Goal: Navigation & Orientation: Find specific page/section

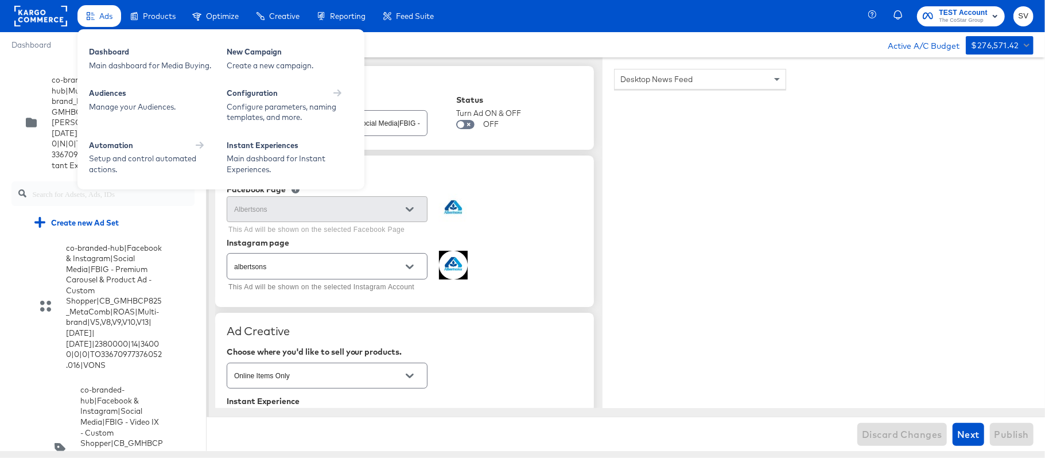
click at [116, 25] on div "Ads" at bounding box center [99, 16] width 44 height 22
click at [116, 49] on div "Dashboard" at bounding box center [152, 53] width 126 height 14
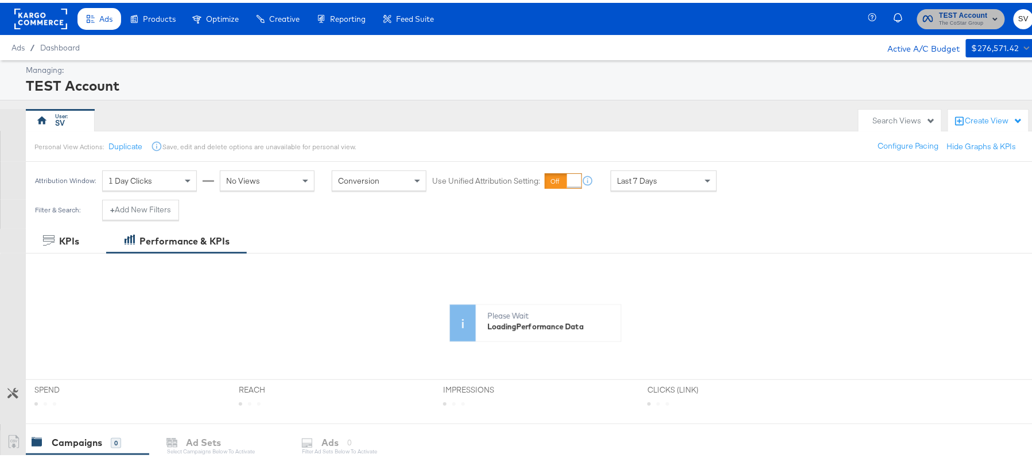
click at [988, 12] on rect "button" at bounding box center [995, 16] width 14 height 14
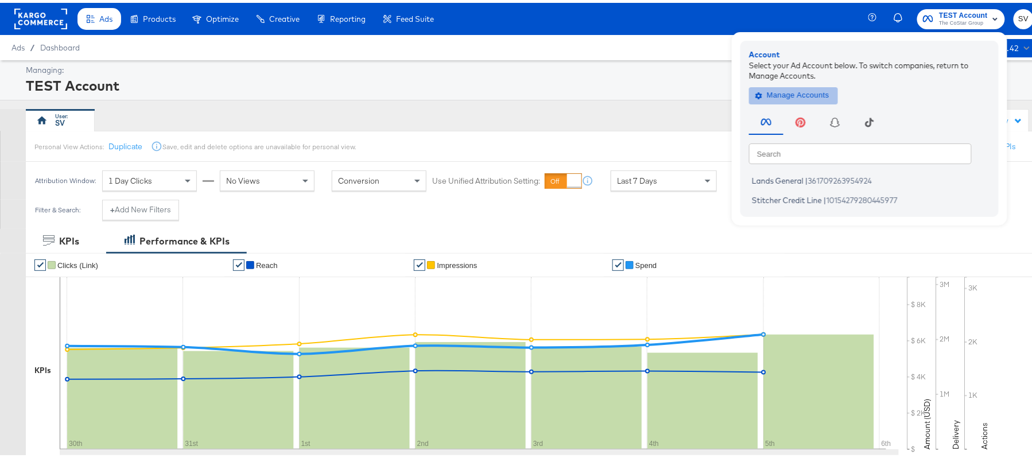
click at [795, 86] on span "Manage Accounts" at bounding box center [793, 92] width 72 height 13
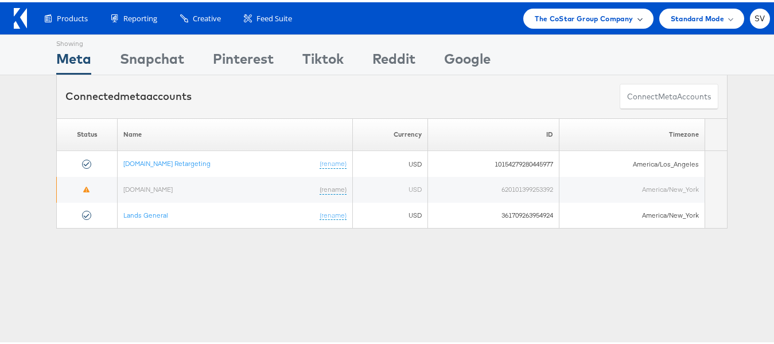
click at [586, 14] on span "The CoStar Group Company" at bounding box center [584, 16] width 98 height 12
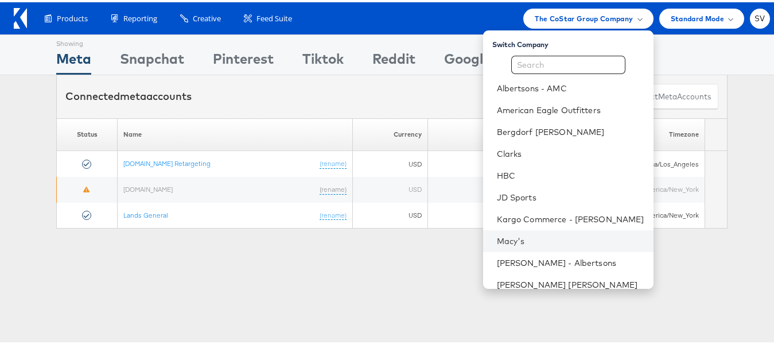
click at [515, 232] on li "Macy's" at bounding box center [568, 239] width 170 height 22
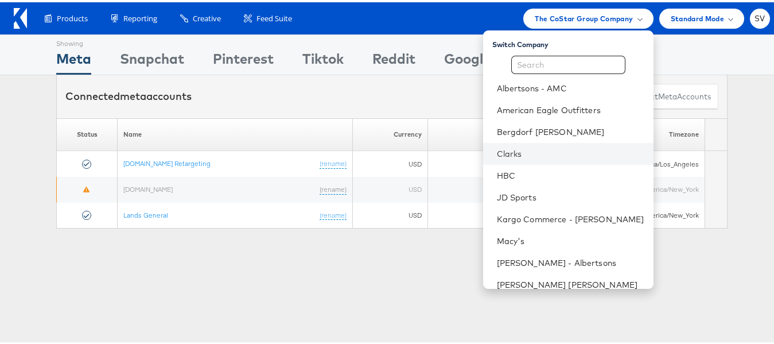
scroll to position [55, 0]
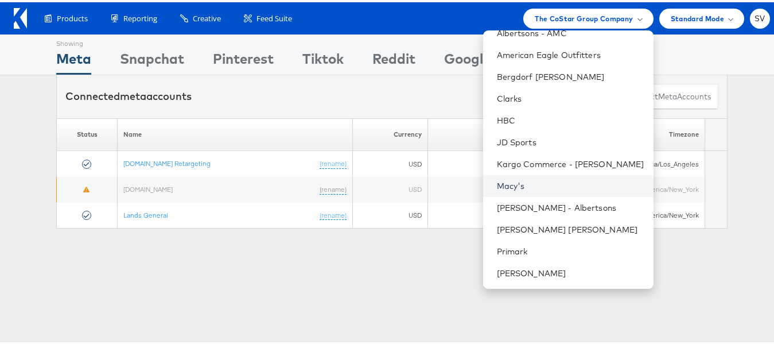
click at [512, 178] on link "Macy's" at bounding box center [570, 183] width 147 height 11
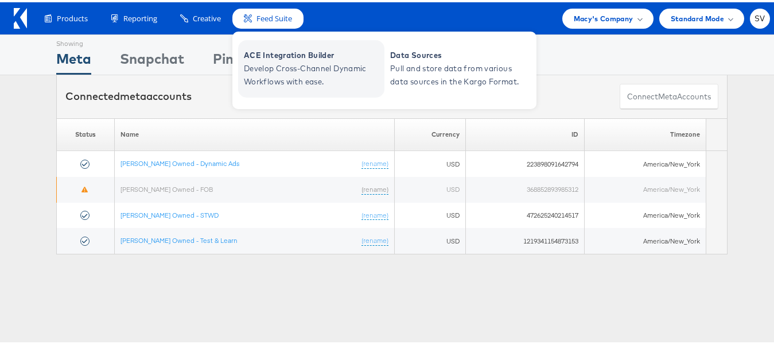
click at [273, 56] on span "ACE Integration Builder" at bounding box center [313, 52] width 138 height 13
